Goal: Information Seeking & Learning: Find contact information

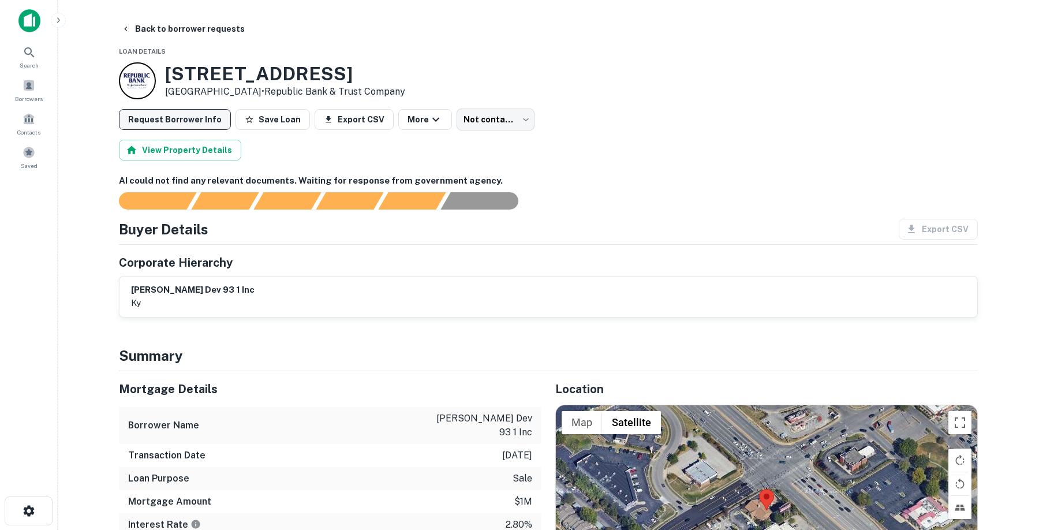
click at [164, 116] on button "Request Borrower Info" at bounding box center [175, 119] width 112 height 21
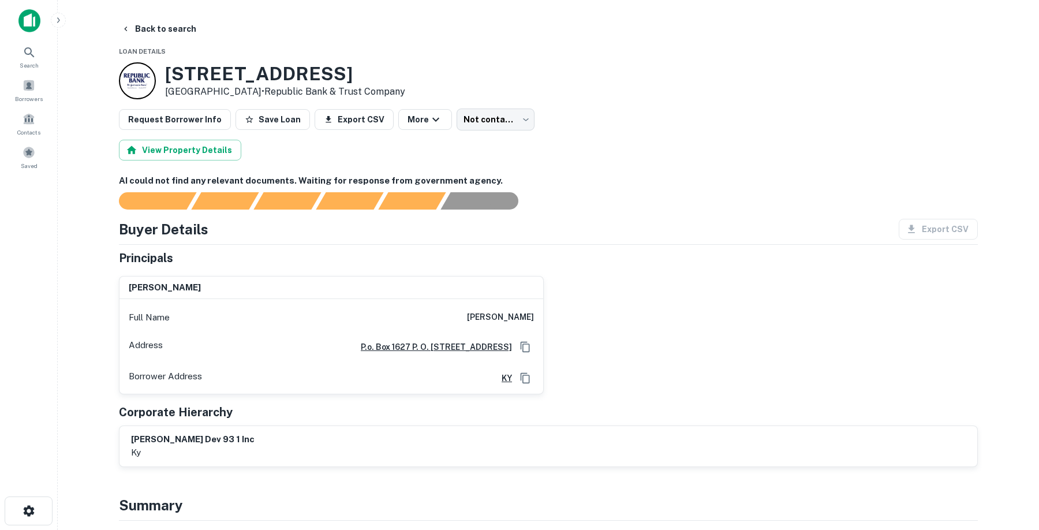
click at [326, 157] on div "View Property Details" at bounding box center [548, 150] width 859 height 21
click at [128, 27] on icon "button" at bounding box center [125, 28] width 9 height 9
click at [27, 81] on span at bounding box center [29, 85] width 13 height 13
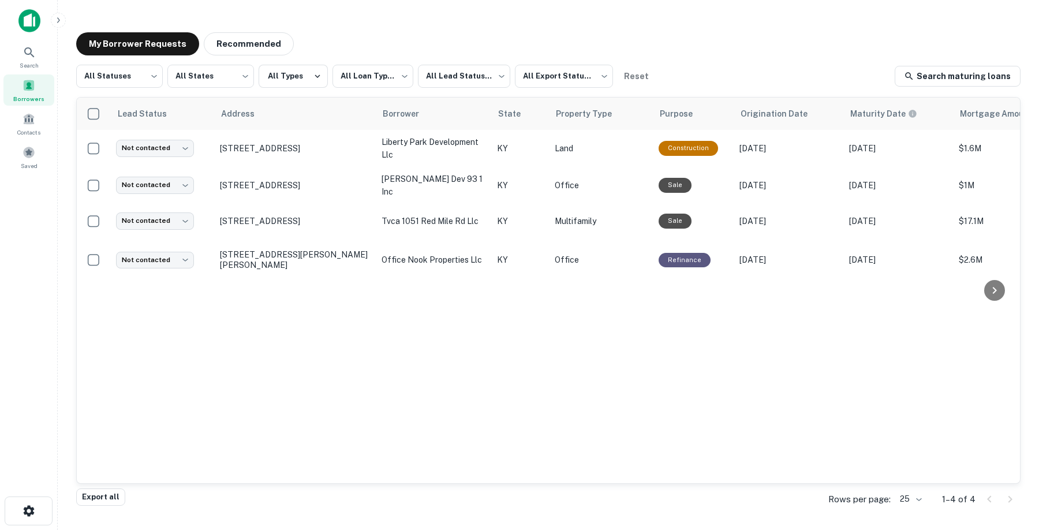
click at [28, 8] on div "Search Borrowers Contacts Saved" at bounding box center [29, 91] width 58 height 182
click at [28, 21] on img at bounding box center [29, 20] width 22 height 23
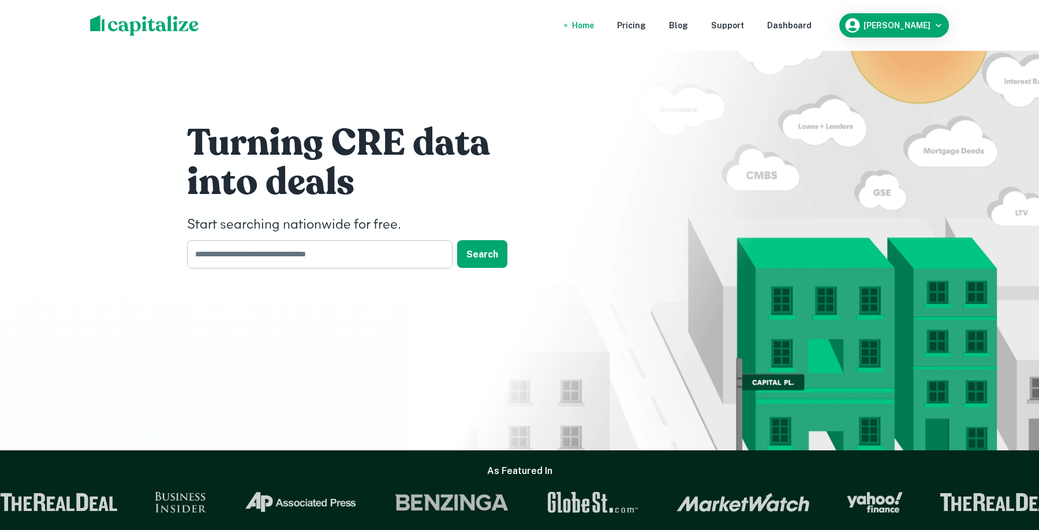
click at [383, 253] on input "text" at bounding box center [315, 254] width 257 height 28
type input "*********"
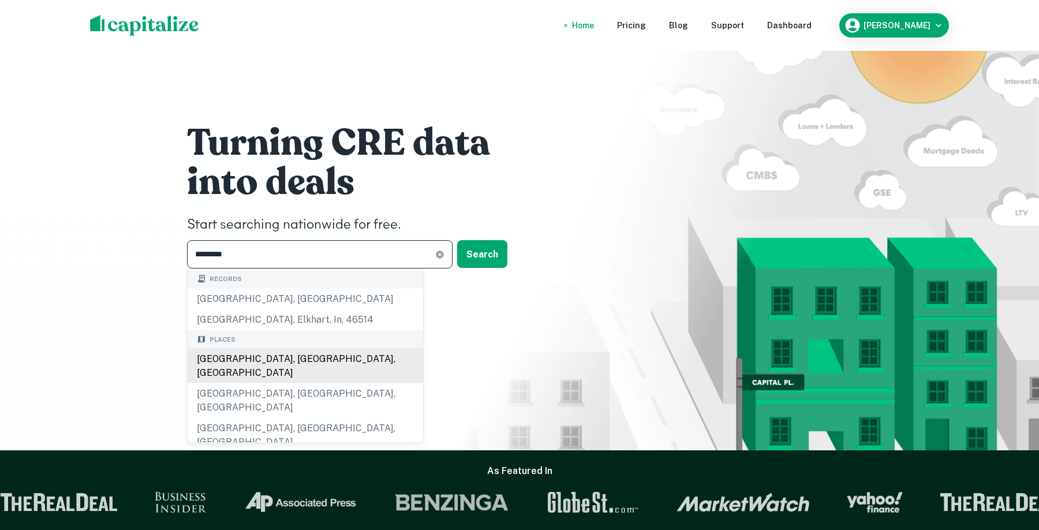
click at [260, 360] on div "Lexington, KY, USA" at bounding box center [305, 366] width 235 height 35
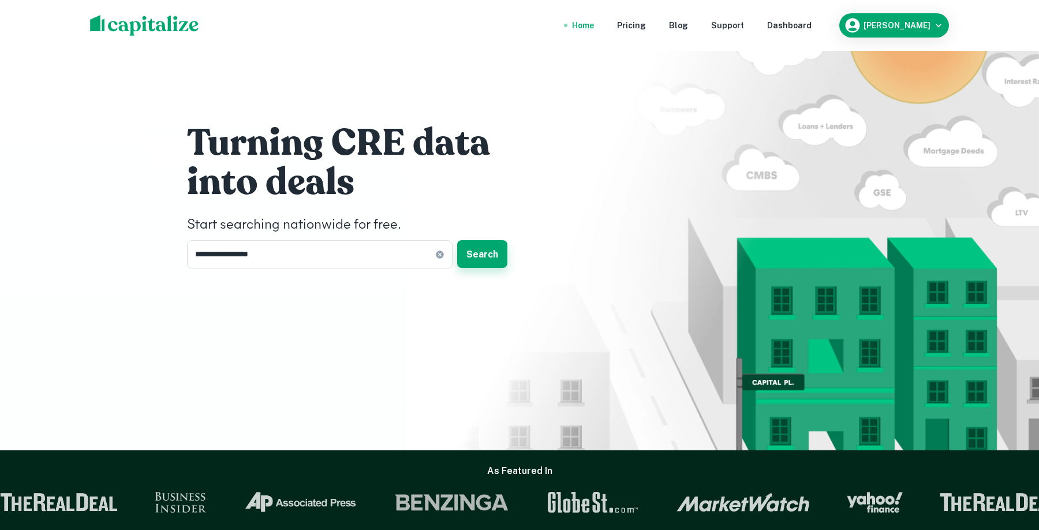
click at [484, 245] on button "Search" at bounding box center [482, 254] width 50 height 28
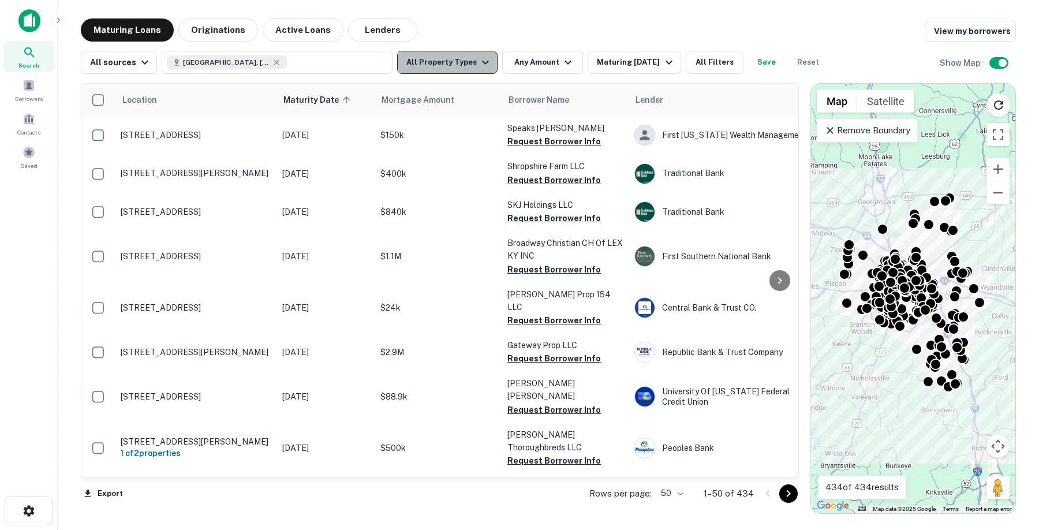
click at [466, 65] on button "All Property Types" at bounding box center [447, 62] width 100 height 23
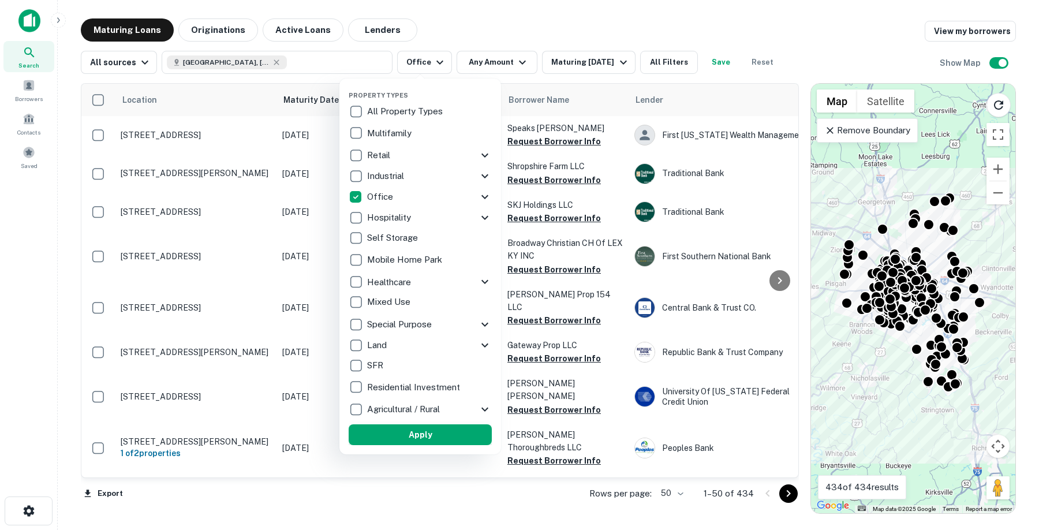
click at [420, 431] on button "Apply" at bounding box center [420, 434] width 143 height 21
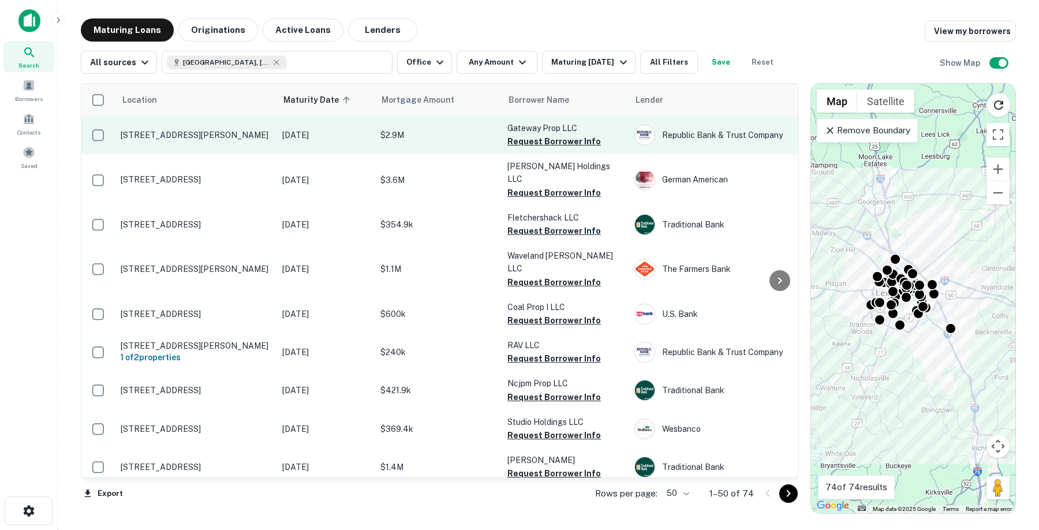
click at [192, 130] on p "118 James Ct Lexington, KY 40505" at bounding box center [196, 135] width 150 height 10
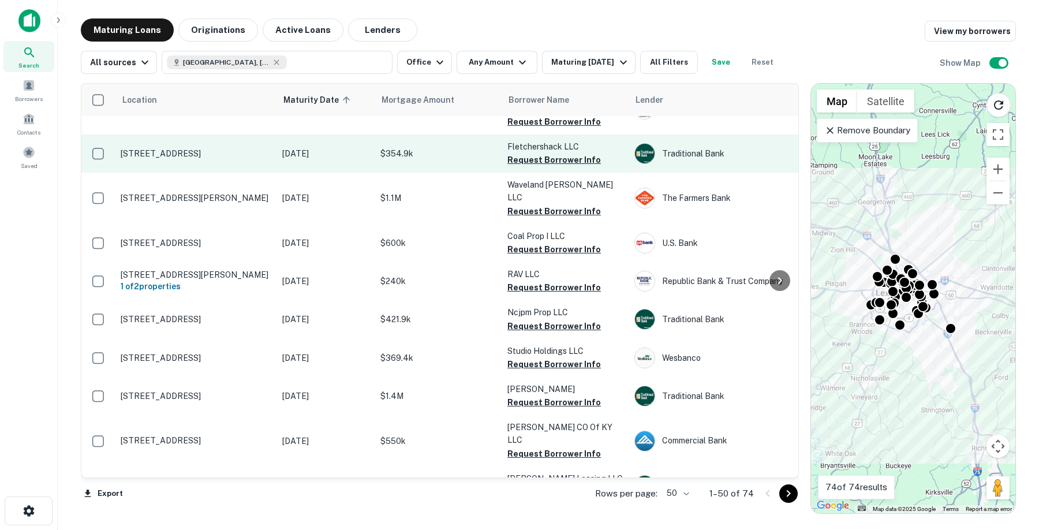
scroll to position [92, 0]
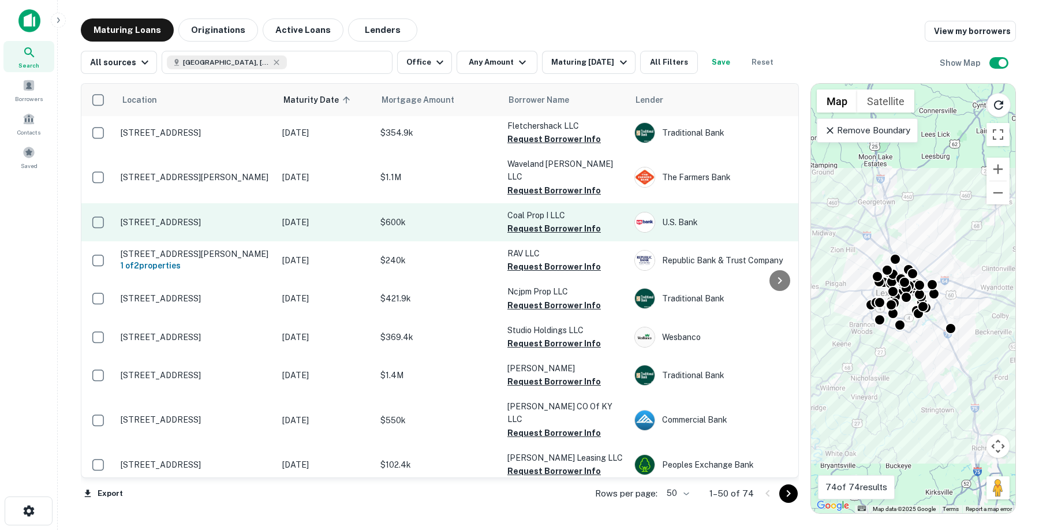
click at [458, 216] on p "$600k" at bounding box center [437, 222] width 115 height 13
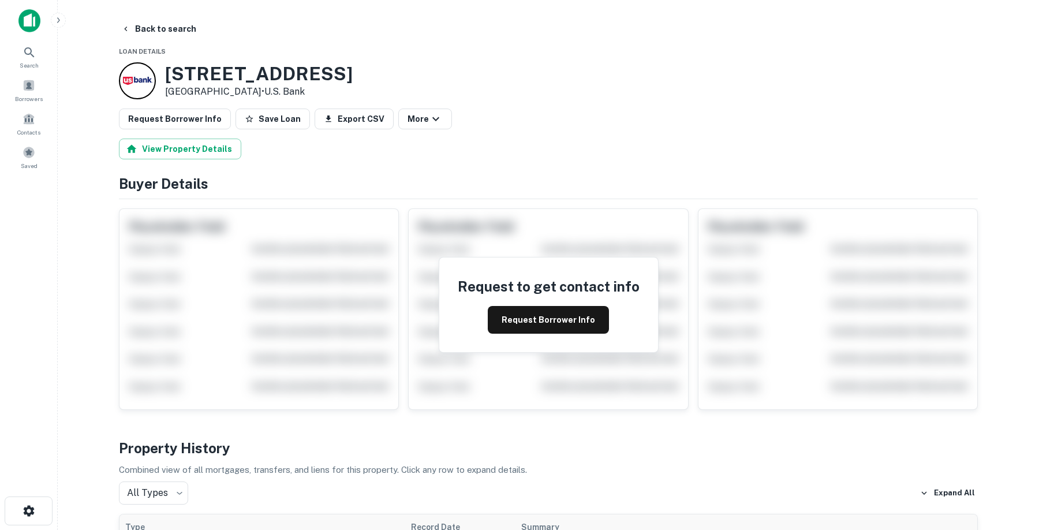
click at [32, 16] on img at bounding box center [29, 20] width 22 height 23
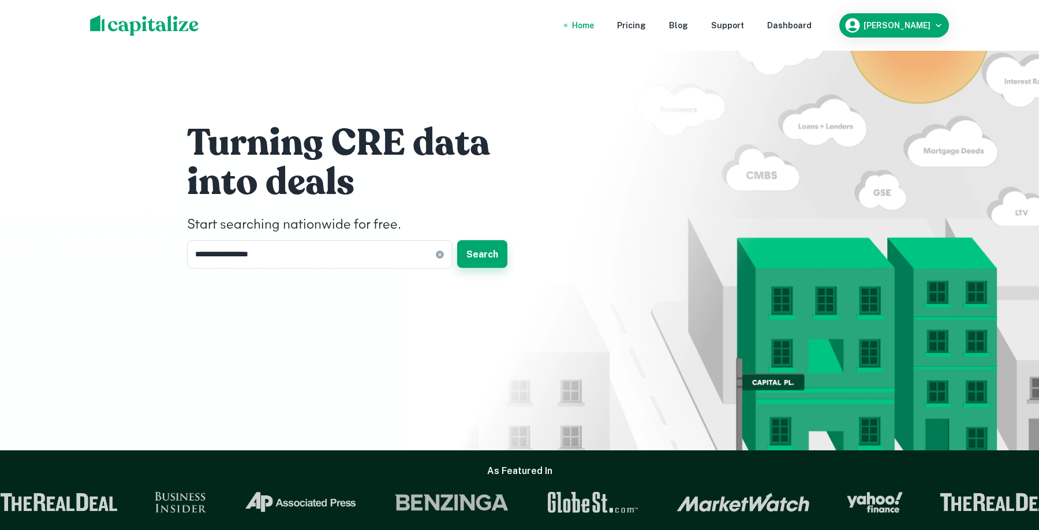
click at [484, 253] on button "Search" at bounding box center [482, 254] width 50 height 28
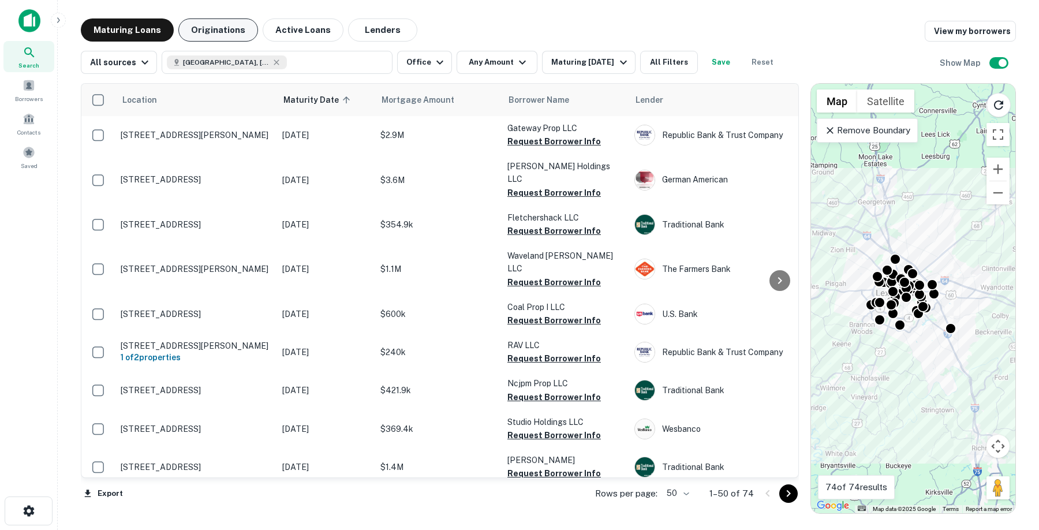
click at [234, 29] on button "Originations" at bounding box center [218, 29] width 80 height 23
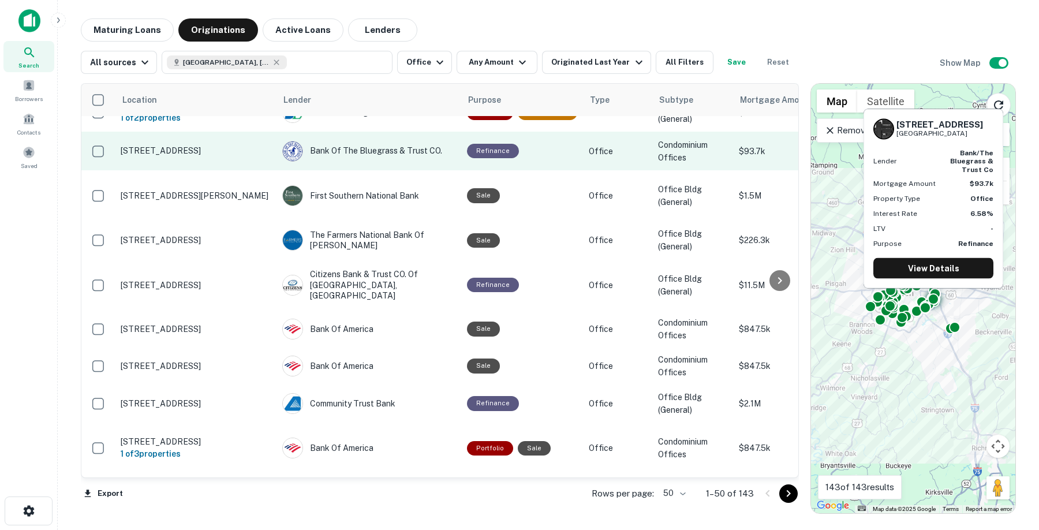
scroll to position [27, 0]
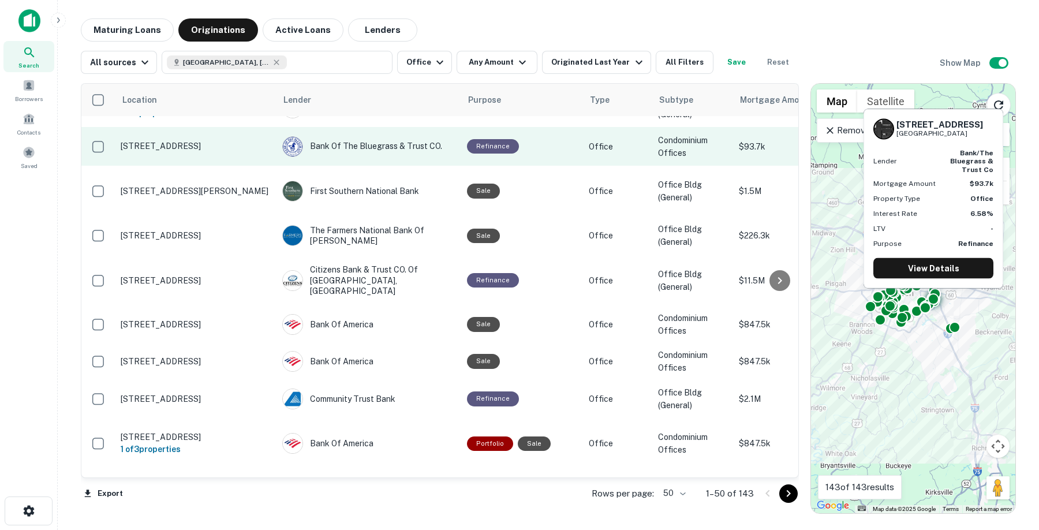
click at [190, 148] on p "1795 Alysheba Way Lexington, KY 40509" at bounding box center [196, 146] width 150 height 10
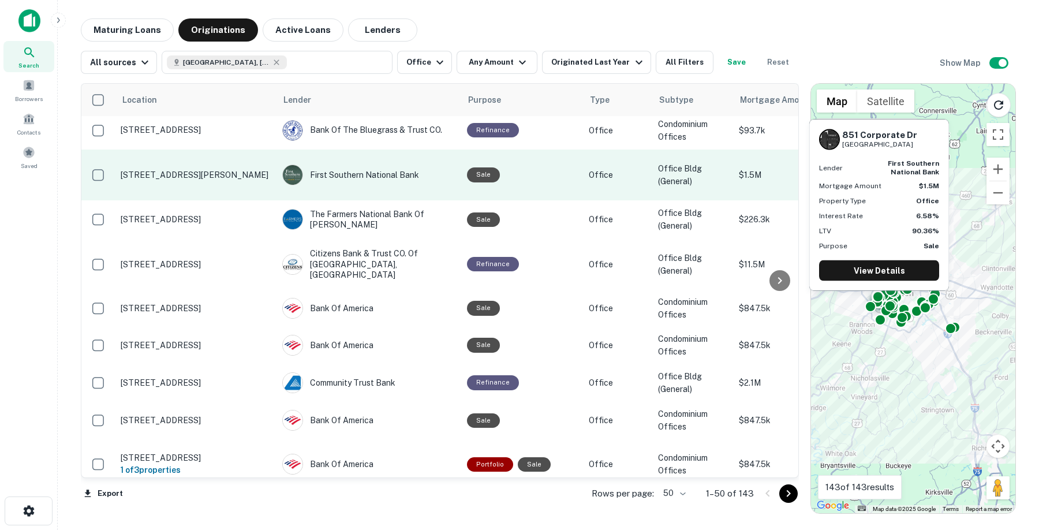
scroll to position [44, 0]
click at [366, 181] on div "First Southern National Bank" at bounding box center [368, 174] width 173 height 21
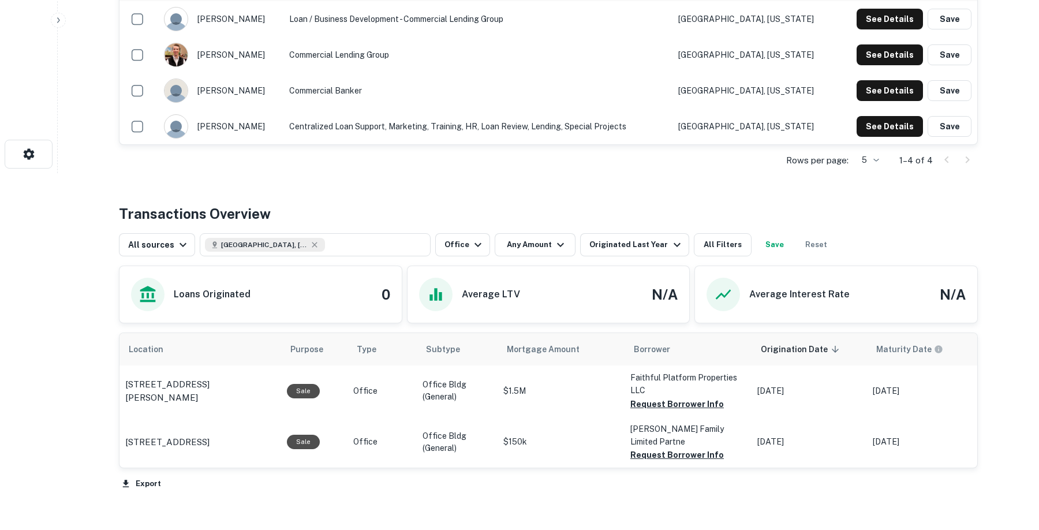
scroll to position [430, 0]
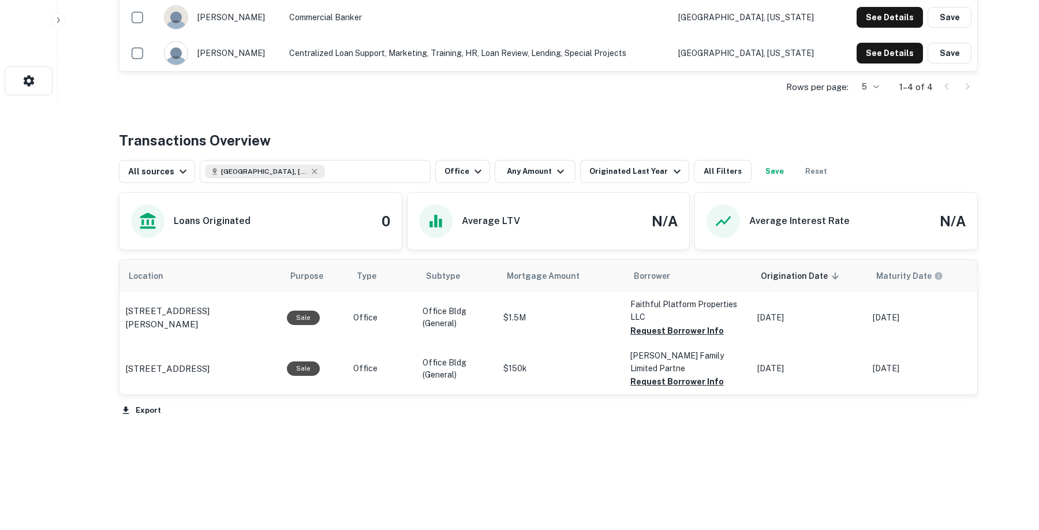
click at [701, 418] on div "Export" at bounding box center [548, 407] width 859 height 24
click at [215, 316] on p "851 Corporate Dr Lexington, KY 40503" at bounding box center [200, 317] width 150 height 27
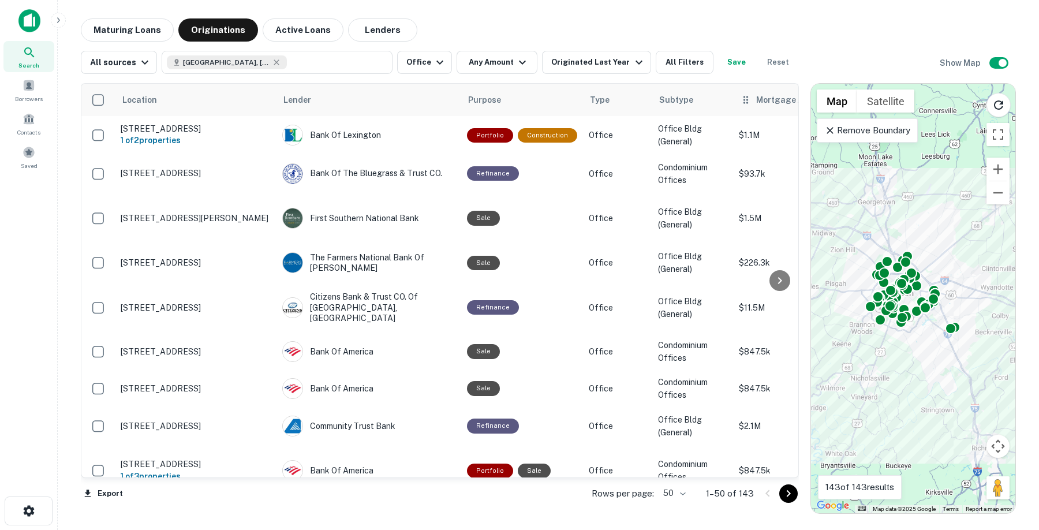
click at [756, 100] on span "Mortgage Amount" at bounding box center [800, 100] width 88 height 14
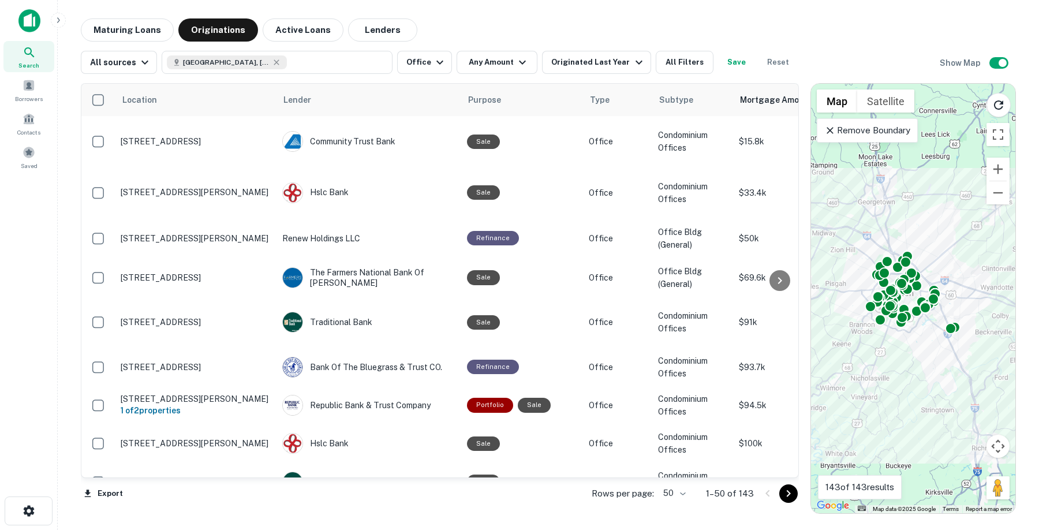
click at [755, 100] on span "Mortgage Amount sorted ascending" at bounding box center [784, 100] width 88 height 14
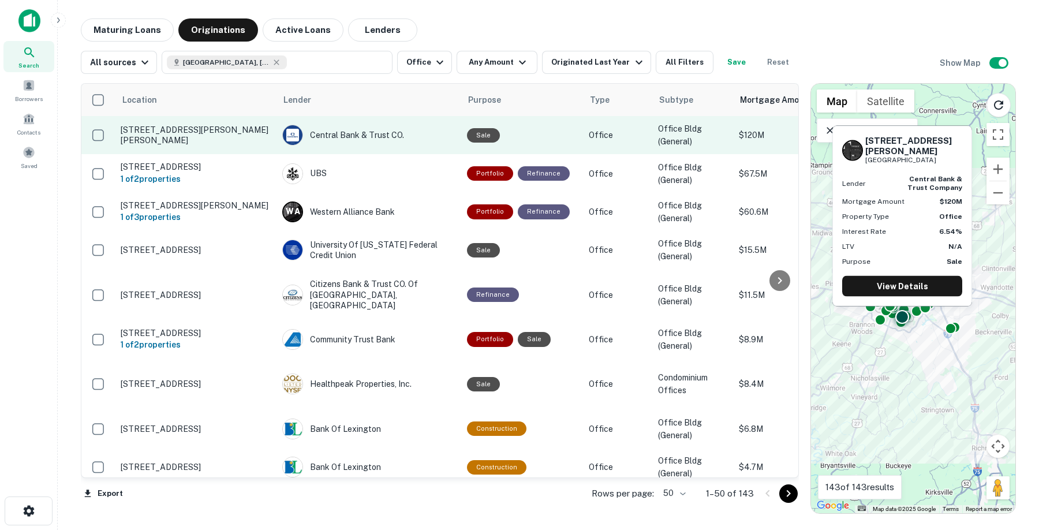
click at [217, 136] on p "3609 Walden Dr Lexington, KY 40517" at bounding box center [196, 135] width 150 height 21
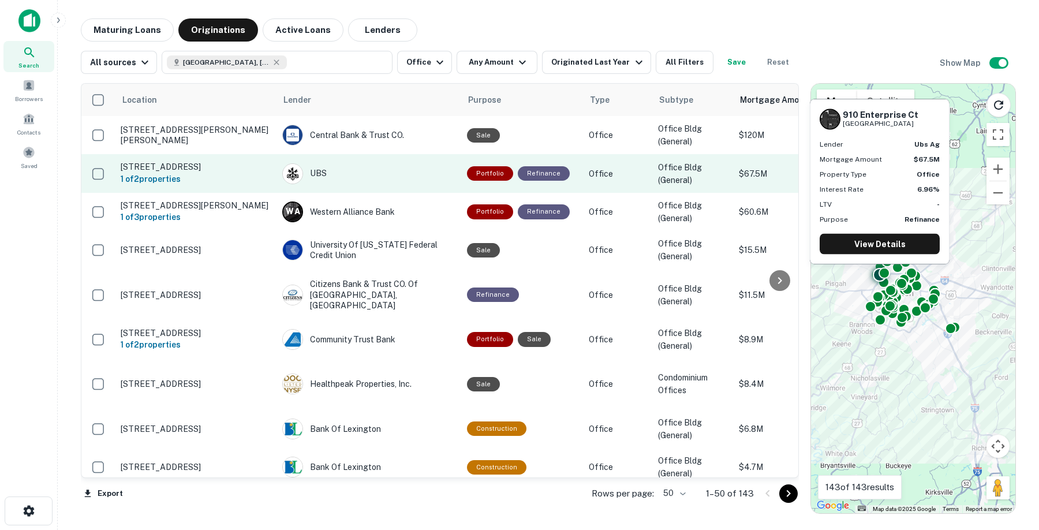
click at [223, 169] on p "910 Enterprise Ct Lexington, KY 40510" at bounding box center [196, 167] width 150 height 10
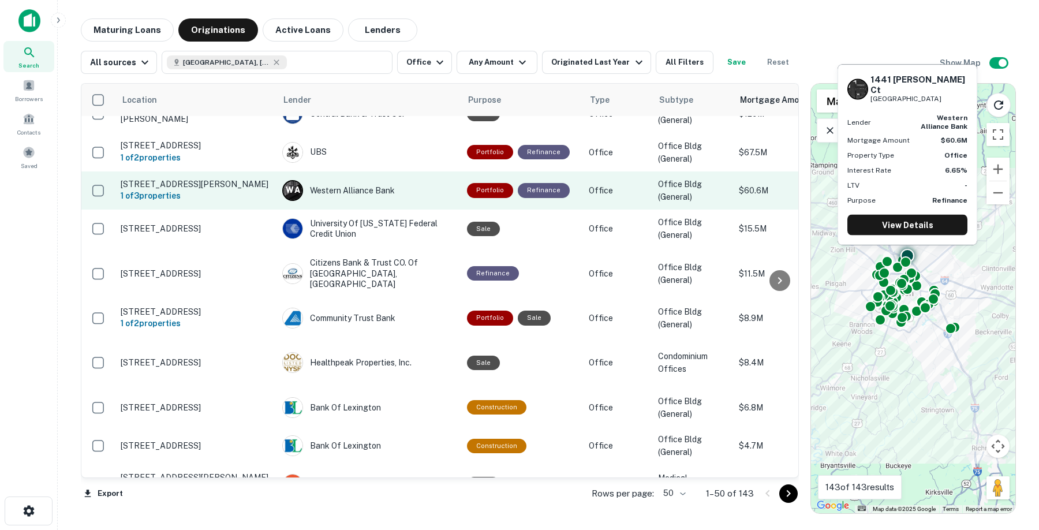
scroll to position [31, 0]
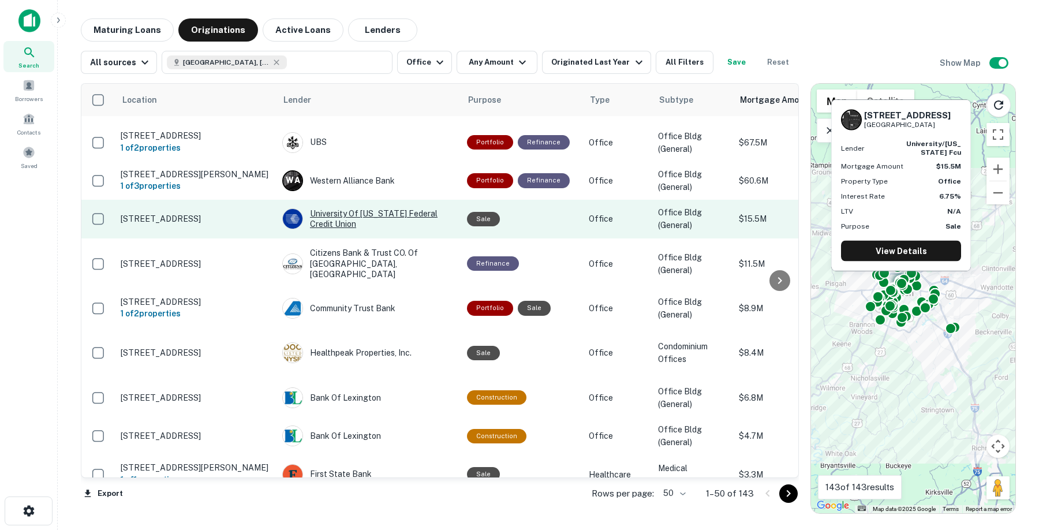
click at [361, 223] on div "University Of Kentucky Federal Credit Union" at bounding box center [368, 218] width 173 height 21
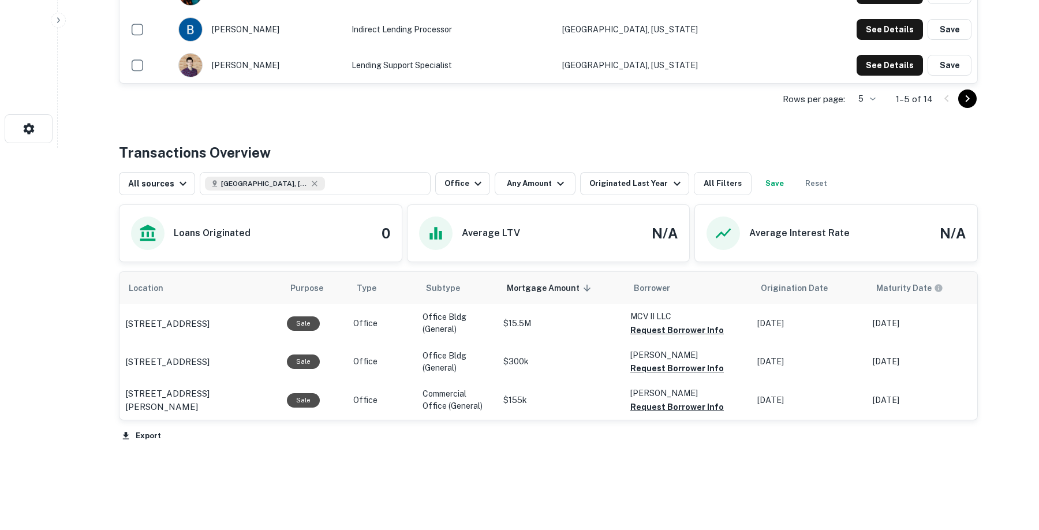
scroll to position [385, 0]
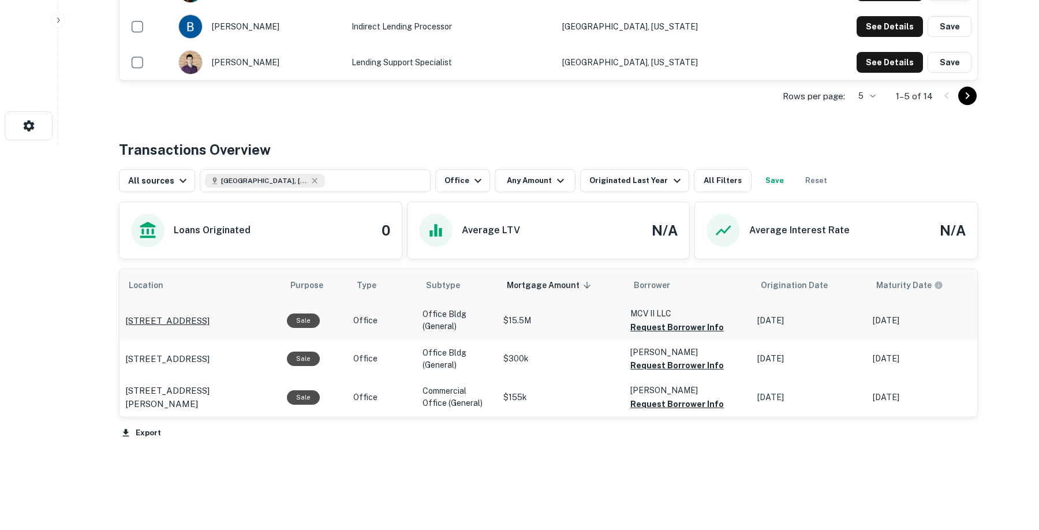
click at [205, 317] on p "333 W Vine St Lexington, KY 40507" at bounding box center [167, 321] width 84 height 14
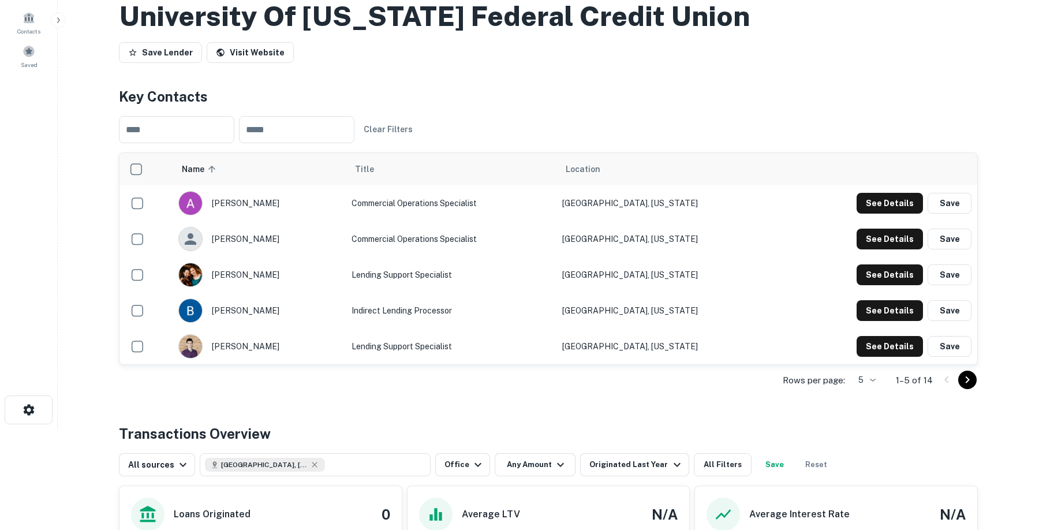
scroll to position [84, 0]
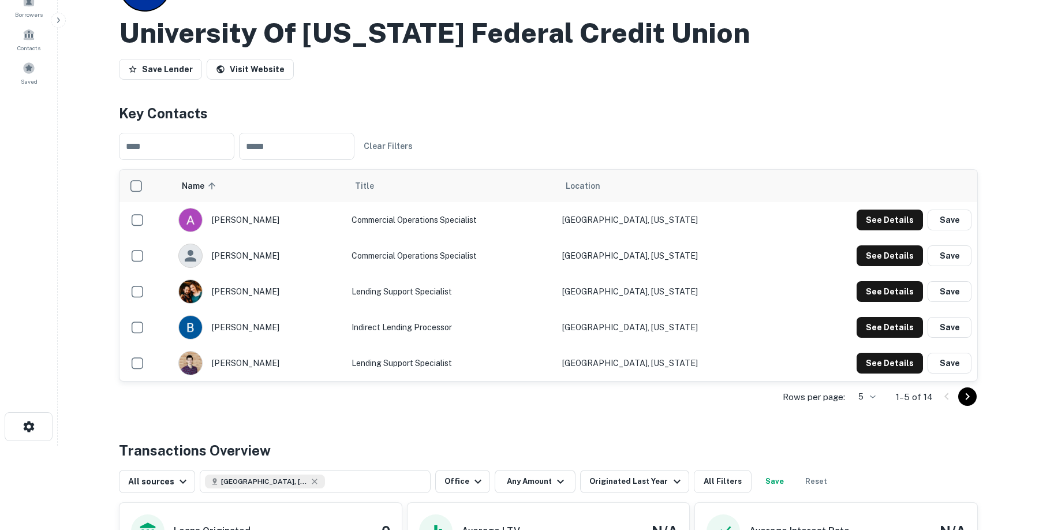
click at [830, 122] on h4 "Key Contacts" at bounding box center [548, 113] width 859 height 21
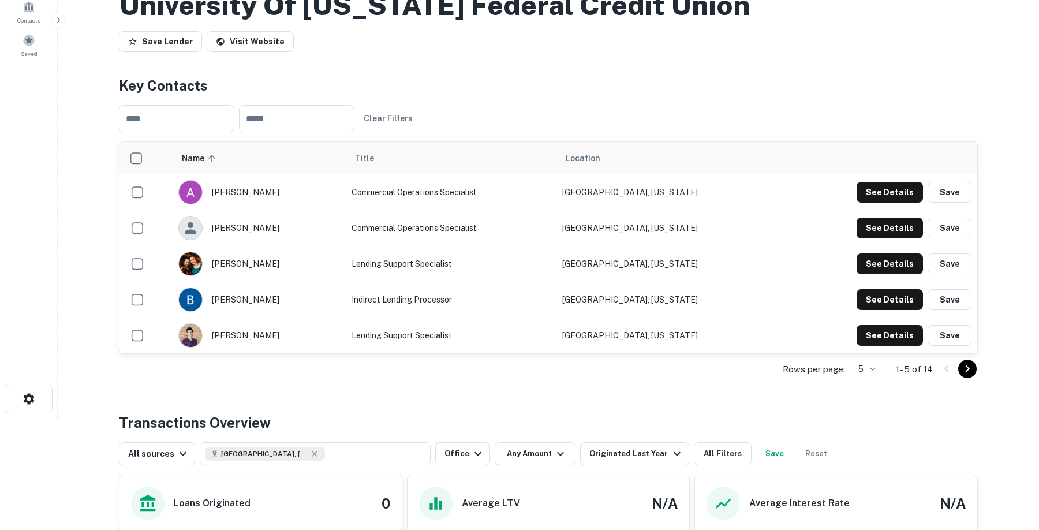
scroll to position [0, 0]
